Goal: Information Seeking & Learning: Learn about a topic

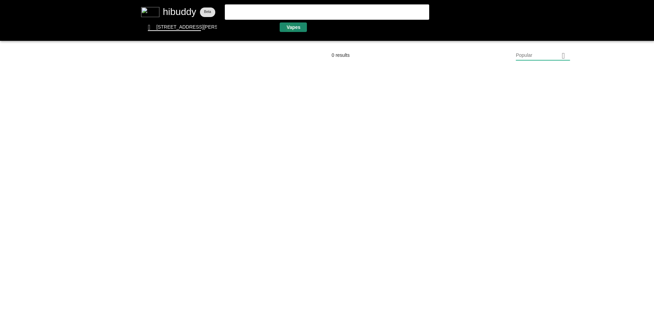
click at [290, 28] on flt-glass-pane at bounding box center [327, 155] width 654 height 310
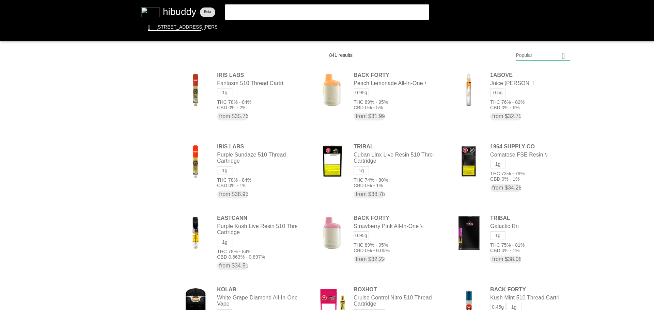
click at [525, 54] on flt-glass-pane at bounding box center [327, 155] width 654 height 310
click at [539, 239] on flt-glass-pane at bounding box center [327, 155] width 654 height 310
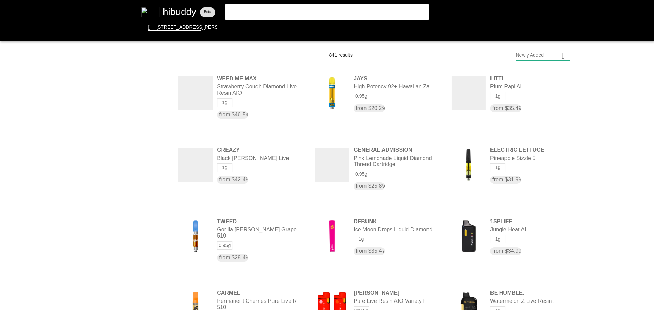
click at [543, 53] on flt-glass-pane at bounding box center [327, 155] width 654 height 310
click at [535, 59] on flt-glass-pane at bounding box center [327, 155] width 654 height 310
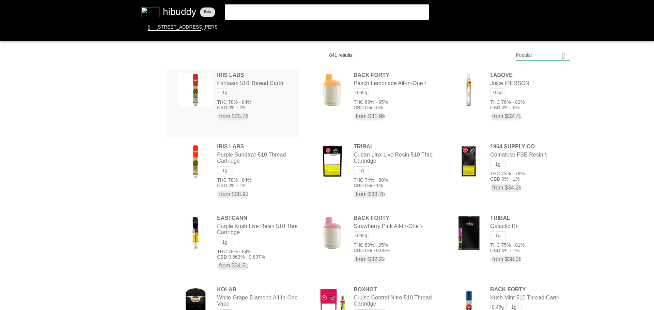
click at [279, 99] on flt-glass-pane at bounding box center [327, 155] width 654 height 310
